Goal: Navigation & Orientation: Understand site structure

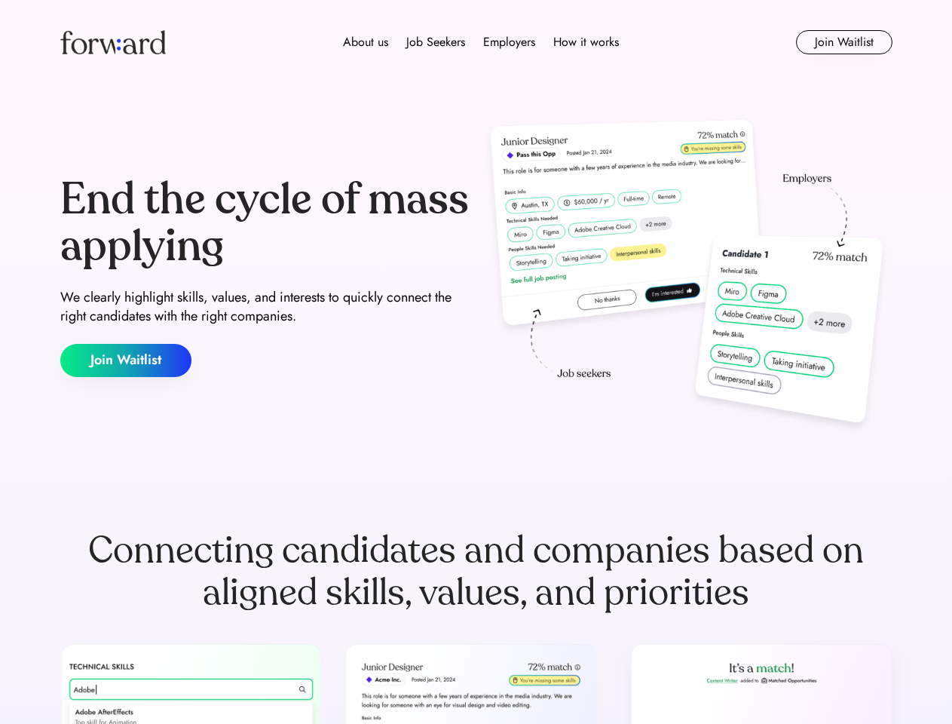
click at [476, 362] on div "End the cycle of mass applying We clearly highlight skills, values, and interes…" at bounding box center [476, 277] width 832 height 324
click at [476, 42] on div "About us Job Seekers Employers How it works" at bounding box center [481, 42] width 594 height 18
click at [113, 42] on img at bounding box center [113, 42] width 106 height 24
click at [481, 42] on div "About us Job Seekers Employers How it works" at bounding box center [481, 42] width 594 height 18
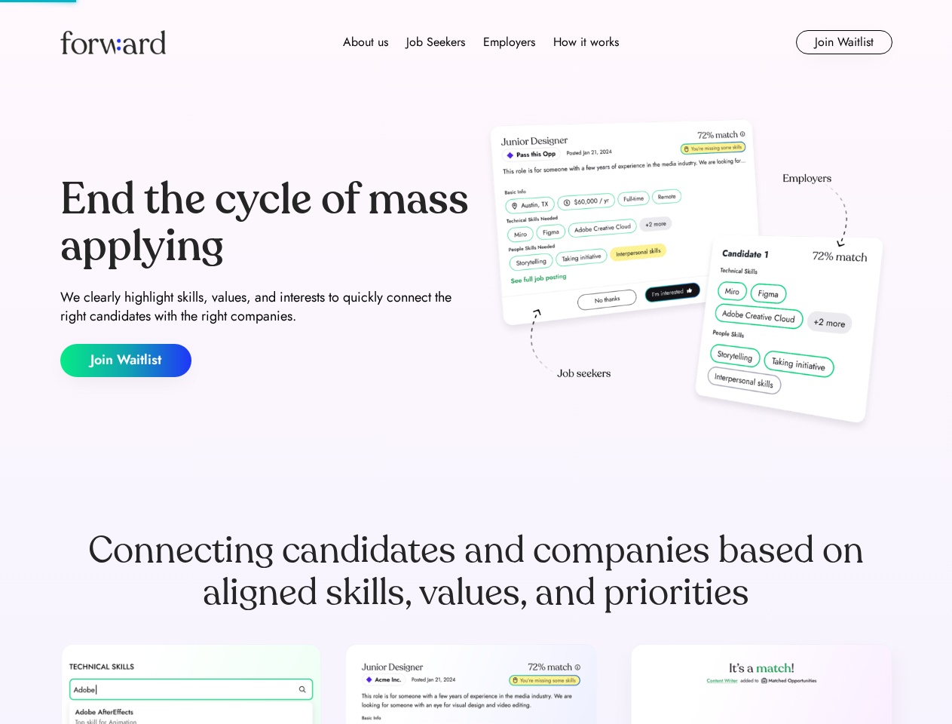
click at [366, 42] on div "About us" at bounding box center [365, 42] width 45 height 18
click at [436, 42] on div "Job Seekers" at bounding box center [435, 42] width 59 height 18
click at [509, 42] on div "Employers" at bounding box center [509, 42] width 52 height 18
click at [585, 42] on div "How it works" at bounding box center [586, 42] width 66 height 18
click at [844, 42] on button "Join Waitlist" at bounding box center [844, 42] width 96 height 24
